Goal: Task Accomplishment & Management: Use online tool/utility

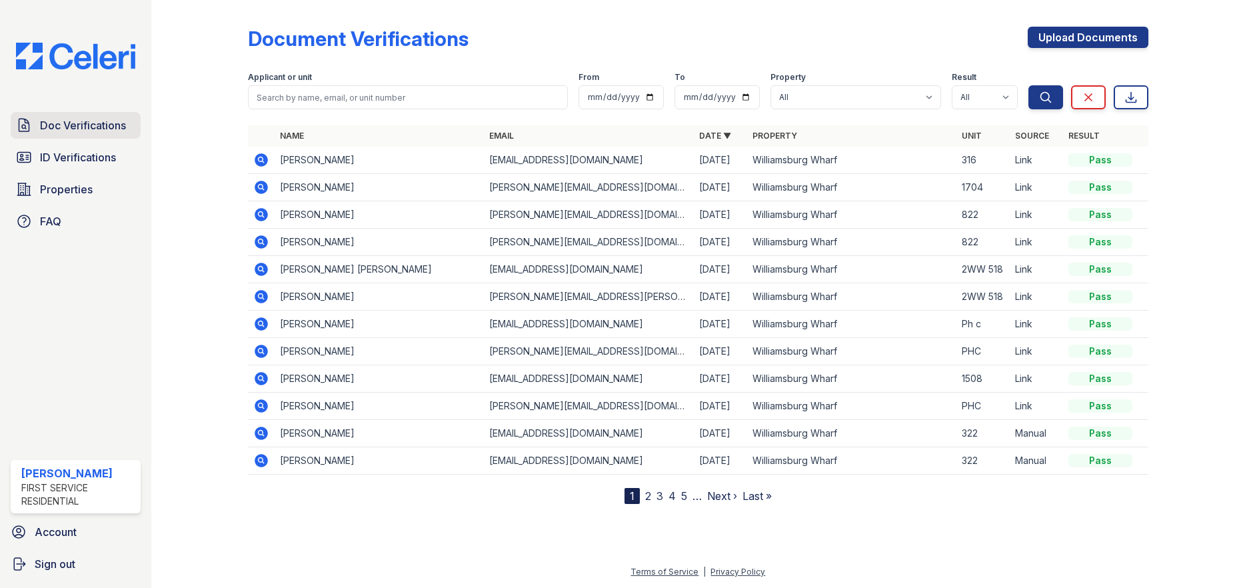
click at [83, 124] on span "Doc Verifications" at bounding box center [83, 125] width 86 height 16
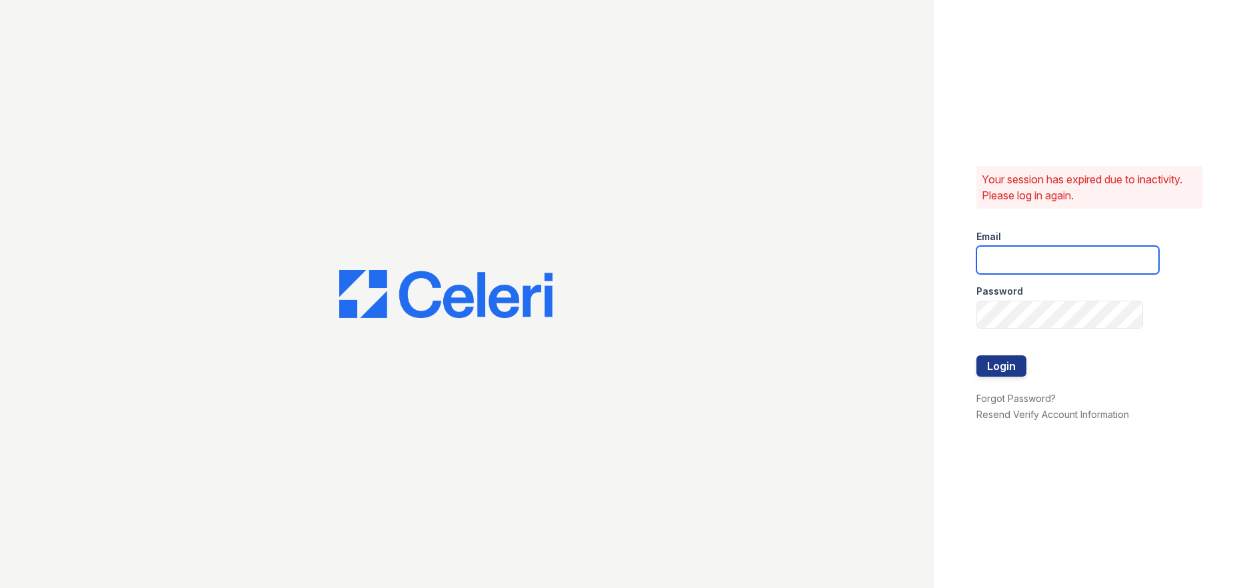
type input "ruth.planitzer@corcoran.com"
click at [1002, 361] on button "Login" at bounding box center [1001, 365] width 50 height 21
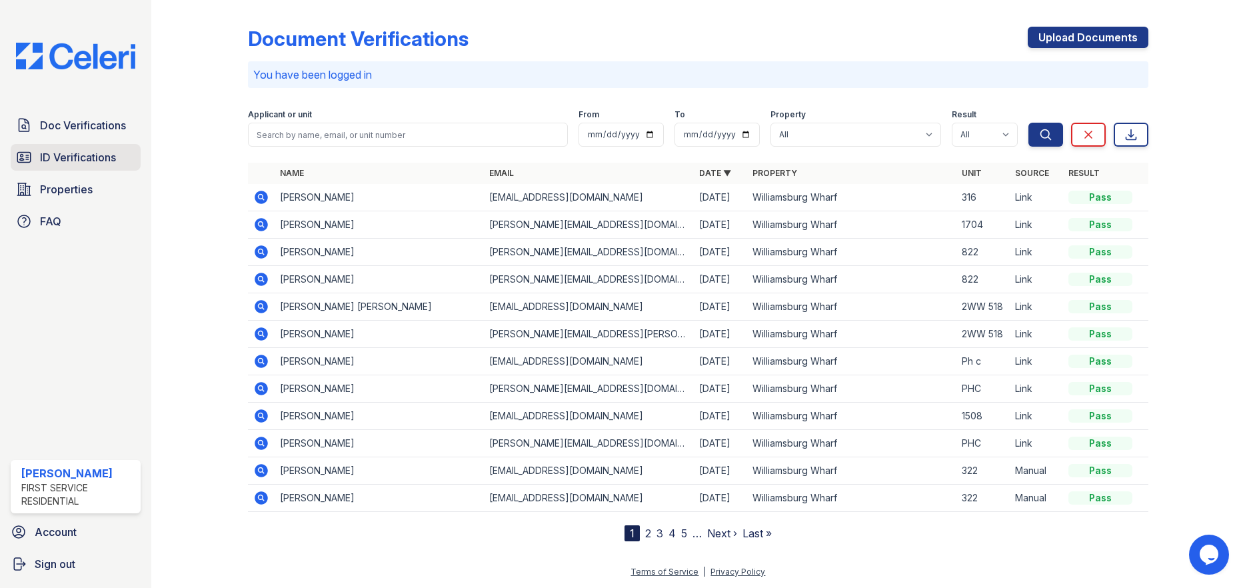
click at [79, 164] on span "ID Verifications" at bounding box center [78, 157] width 76 height 16
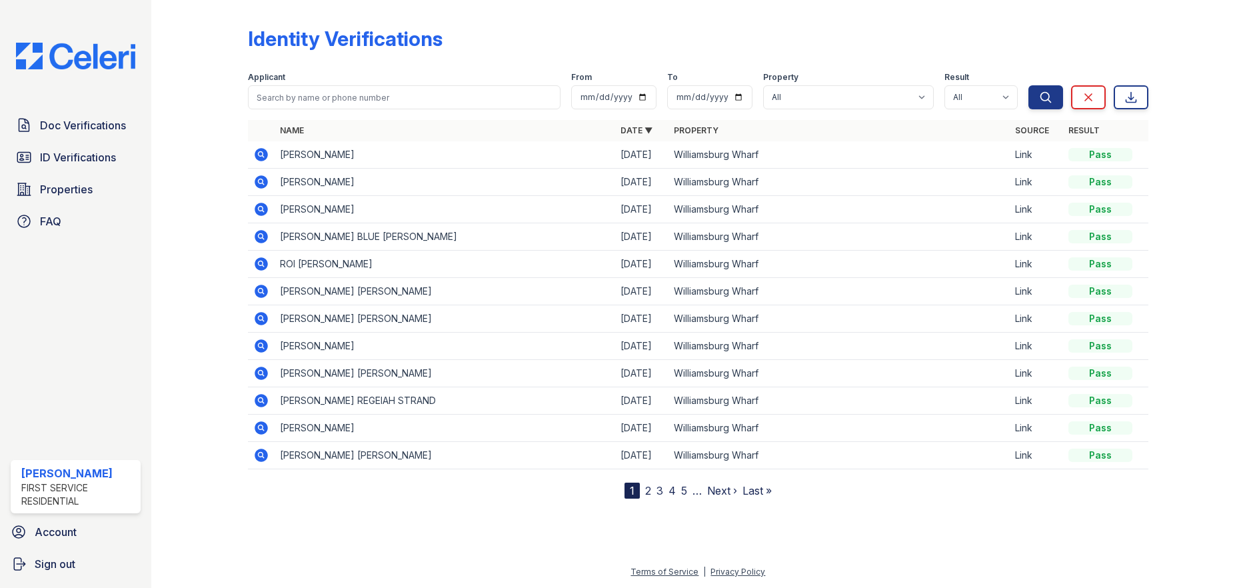
click at [257, 157] on icon at bounding box center [261, 154] width 13 height 13
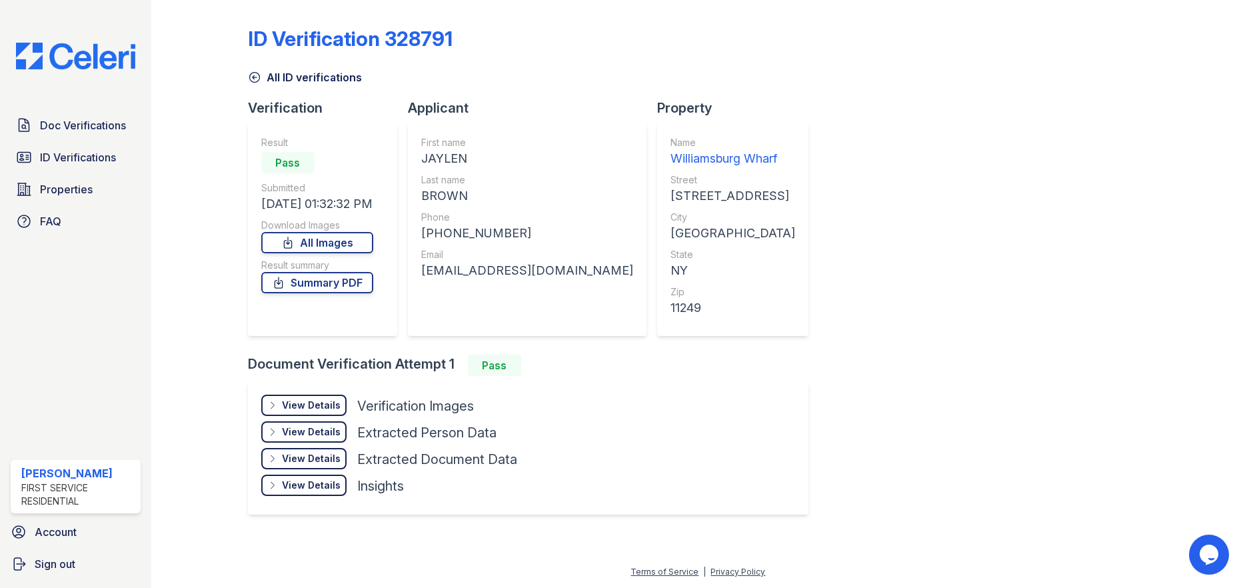
click at [288, 396] on div "View Details Details" at bounding box center [303, 405] width 85 height 21
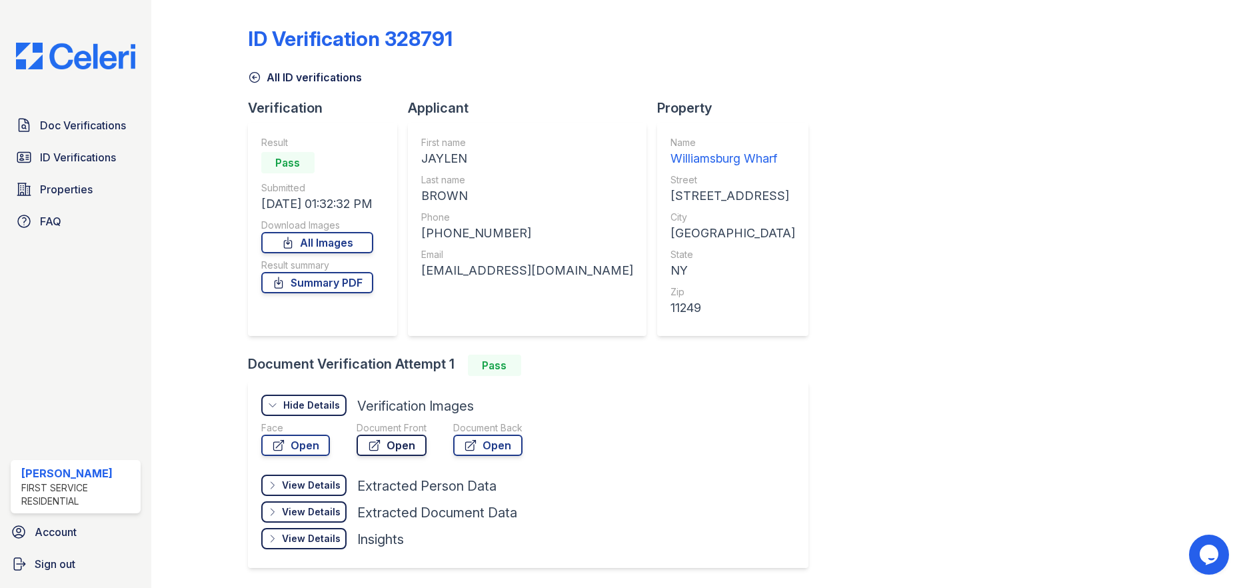
click at [385, 447] on link "Open" at bounding box center [392, 445] width 70 height 21
click at [102, 125] on span "Doc Verifications" at bounding box center [83, 125] width 86 height 16
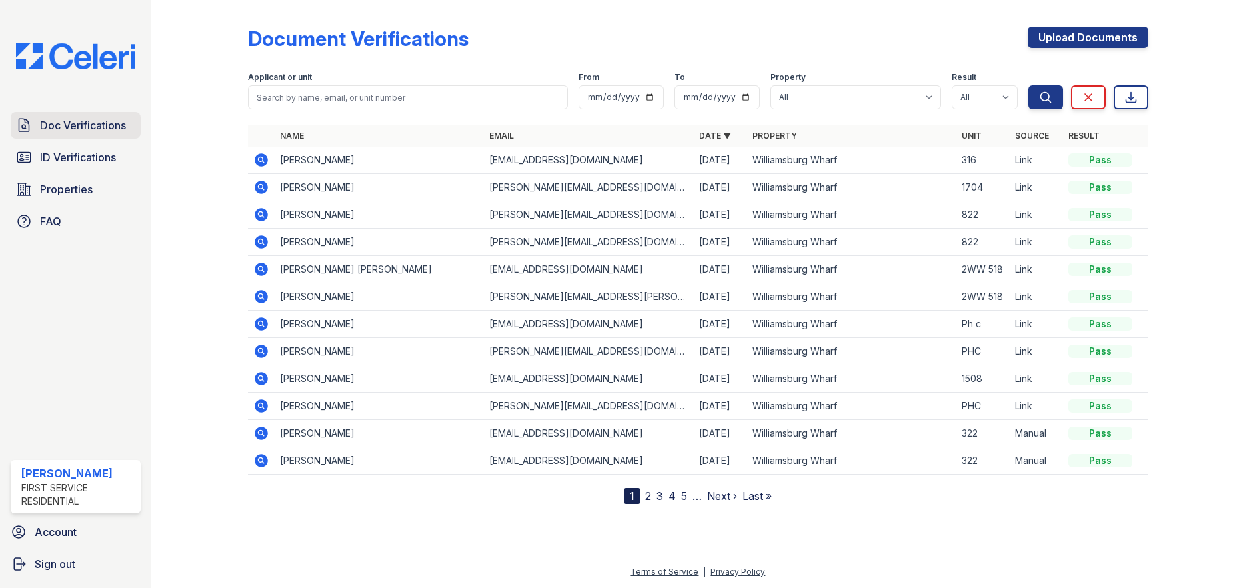
click at [43, 135] on link "Doc Verifications" at bounding box center [76, 125] width 130 height 27
click at [82, 123] on span "Doc Verifications" at bounding box center [83, 125] width 86 height 16
click at [103, 158] on span "ID Verifications" at bounding box center [78, 157] width 76 height 16
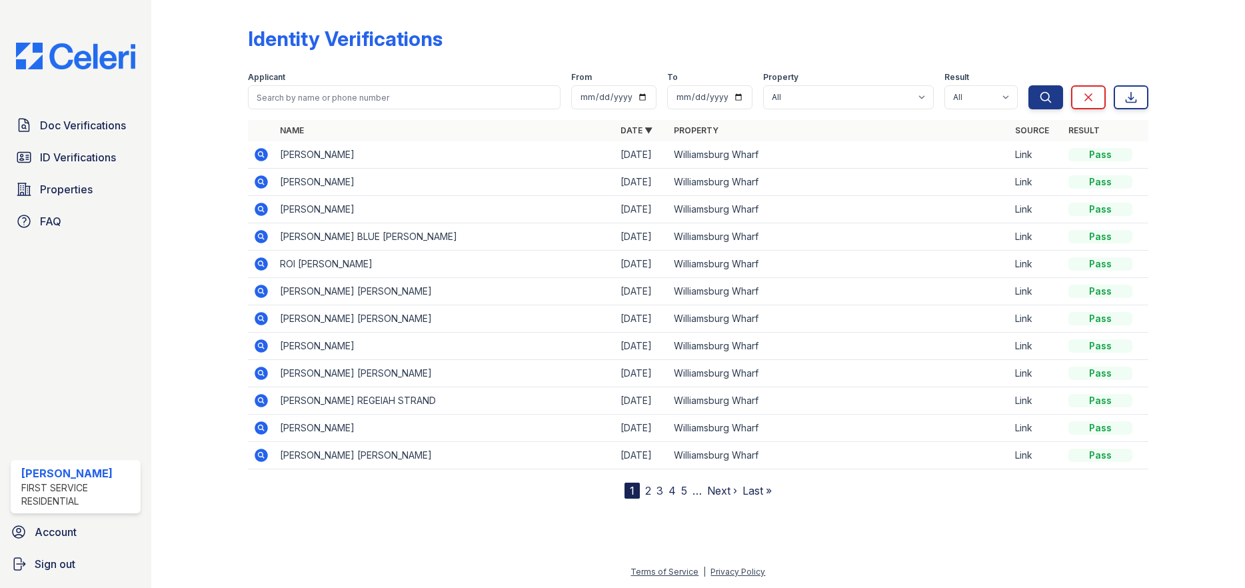
click at [264, 157] on icon at bounding box center [261, 154] width 13 height 13
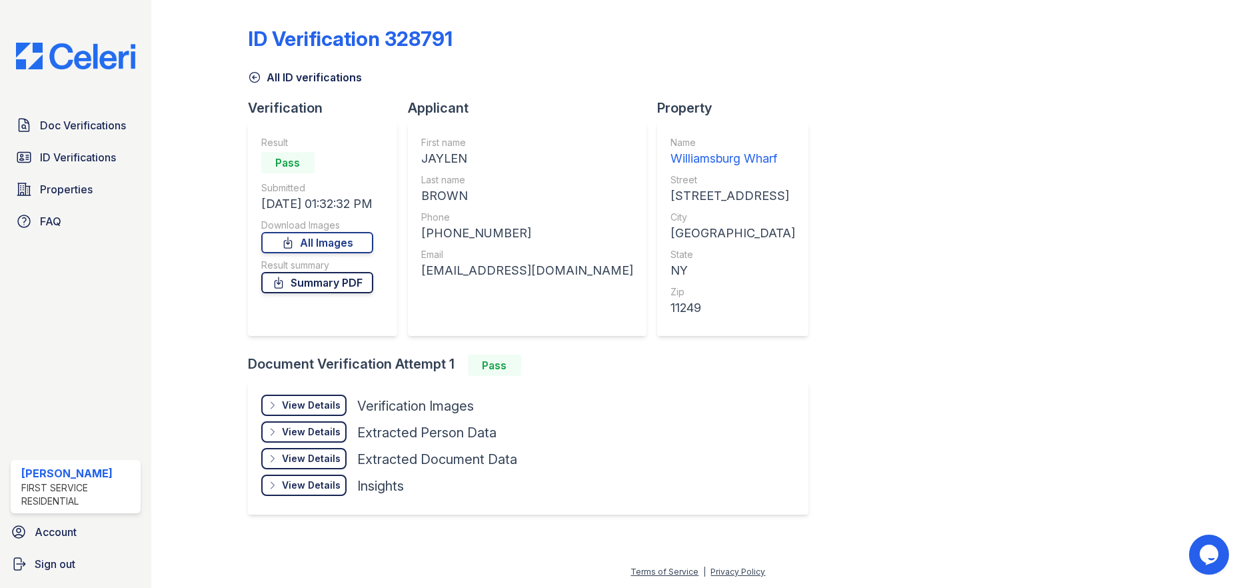
click at [346, 277] on link "Summary PDF" at bounding box center [317, 282] width 112 height 21
